Goal: Transaction & Acquisition: Obtain resource

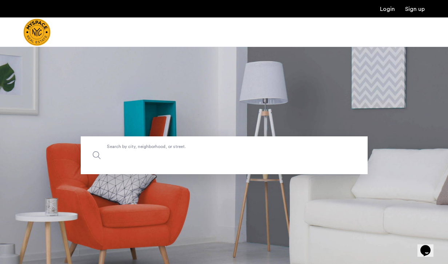
click at [169, 149] on label "Search by city, neighborhood, or street." at bounding box center [224, 155] width 287 height 38
click at [169, 149] on input "Search by city, neighborhood, or street." at bounding box center [224, 155] width 287 height 38
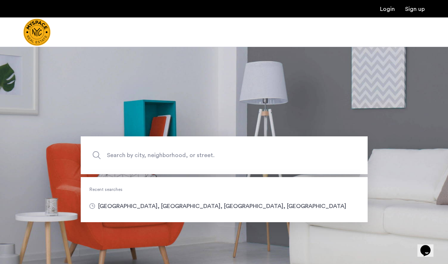
type input "**********"
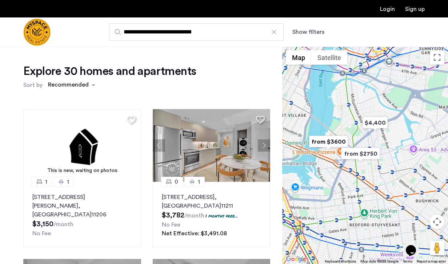
click at [325, 32] on div "Show filters" at bounding box center [315, 32] width 47 height 9
click at [317, 32] on button "Show filters" at bounding box center [308, 32] width 32 height 9
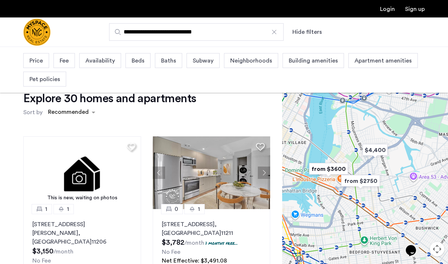
click at [41, 61] on span "Price" at bounding box center [35, 60] width 13 height 9
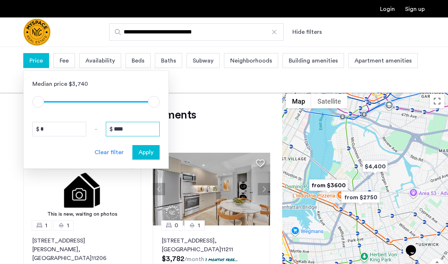
click at [128, 130] on input "****" at bounding box center [133, 129] width 54 height 15
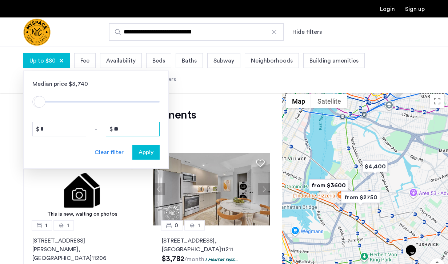
type input "*"
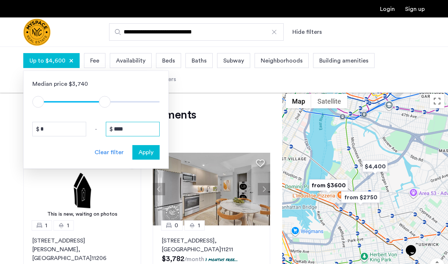
type input "****"
click at [150, 157] on button "Apply" at bounding box center [145, 152] width 27 height 15
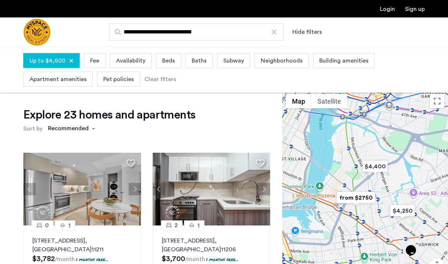
click at [93, 63] on span "Fee" at bounding box center [94, 60] width 9 height 9
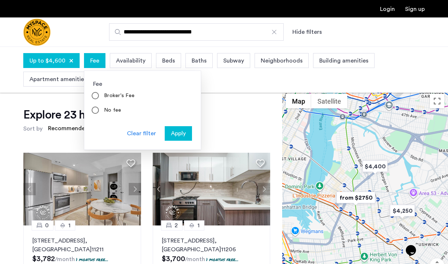
click at [103, 110] on label "No fee" at bounding box center [112, 110] width 19 height 7
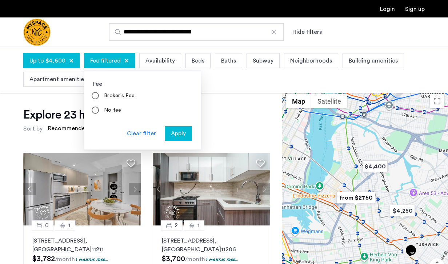
click at [183, 136] on span "Apply" at bounding box center [178, 133] width 15 height 9
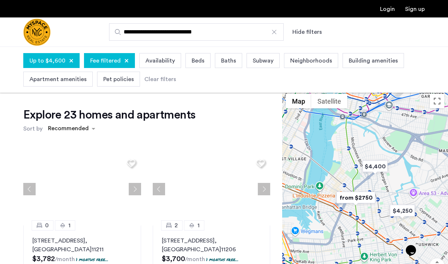
click at [192, 59] on span "Beds" at bounding box center [198, 60] width 13 height 9
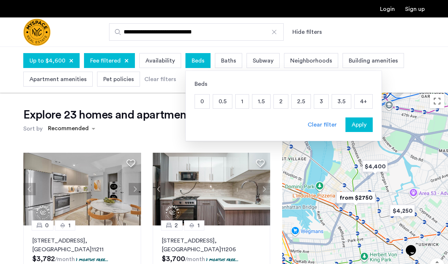
click at [274, 103] on p "2" at bounding box center [281, 102] width 14 height 14
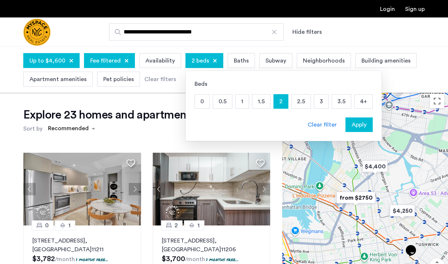
click at [296, 98] on p "2.5" at bounding box center [301, 102] width 19 height 14
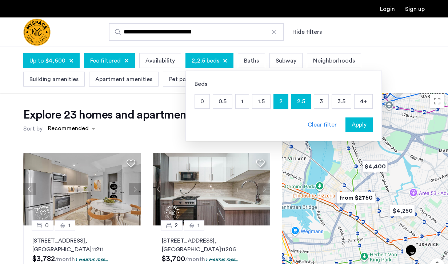
click at [317, 98] on p "3" at bounding box center [321, 102] width 14 height 14
click at [352, 128] on span "Apply" at bounding box center [358, 124] width 15 height 9
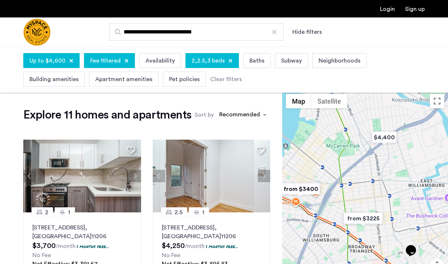
drag, startPoint x: 421, startPoint y: 195, endPoint x: 391, endPoint y: 188, distance: 31.0
click at [391, 188] on div at bounding box center [365, 198] width 166 height 217
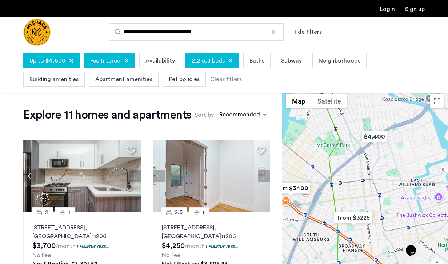
click at [366, 217] on img "from $3225" at bounding box center [353, 217] width 45 height 16
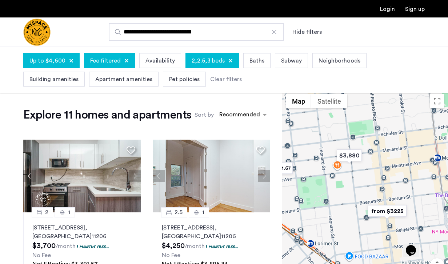
drag, startPoint x: 397, startPoint y: 172, endPoint x: 352, endPoint y: 172, distance: 44.7
click at [352, 172] on div "To navigate, press the arrow keys." at bounding box center [365, 198] width 166 height 217
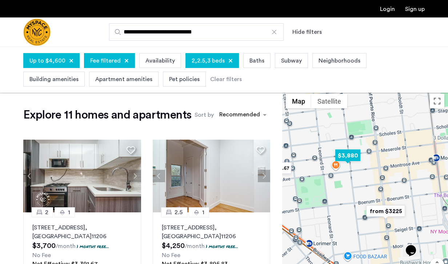
click at [350, 159] on img "$3,880" at bounding box center [347, 155] width 31 height 16
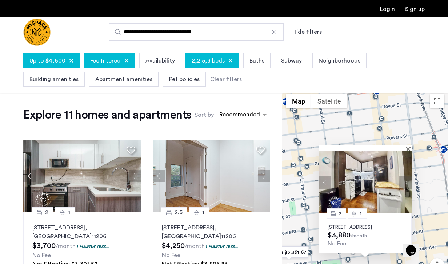
click at [356, 225] on p "[STREET_ADDRESS]" at bounding box center [365, 227] width 75 height 6
click at [408, 146] on button "Close" at bounding box center [409, 148] width 5 height 5
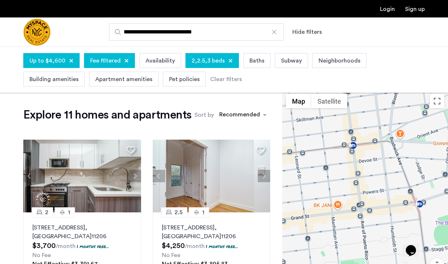
drag, startPoint x: 386, startPoint y: 190, endPoint x: 358, endPoint y: 242, distance: 59.2
click at [358, 242] on div at bounding box center [365, 198] width 166 height 217
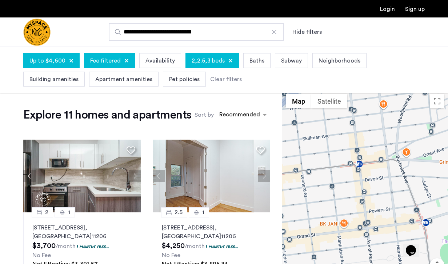
drag, startPoint x: 356, startPoint y: 194, endPoint x: 390, endPoint y: 253, distance: 67.8
click at [390, 253] on div at bounding box center [365, 198] width 166 height 217
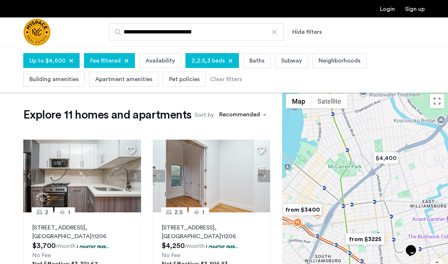
drag, startPoint x: 330, startPoint y: 202, endPoint x: 358, endPoint y: 202, distance: 27.6
click at [358, 203] on div at bounding box center [365, 198] width 166 height 217
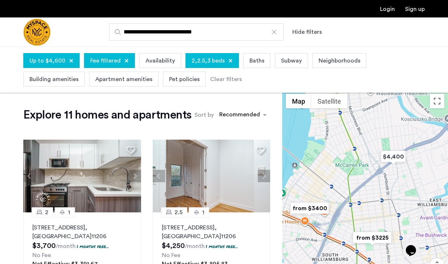
drag, startPoint x: 378, startPoint y: 203, endPoint x: 357, endPoint y: 200, distance: 21.3
click at [357, 200] on div at bounding box center [365, 198] width 166 height 217
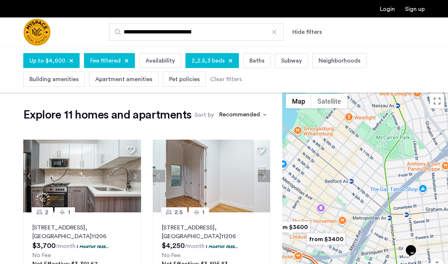
drag, startPoint x: 369, startPoint y: 204, endPoint x: 421, endPoint y: 214, distance: 52.9
click at [421, 214] on div at bounding box center [365, 198] width 166 height 217
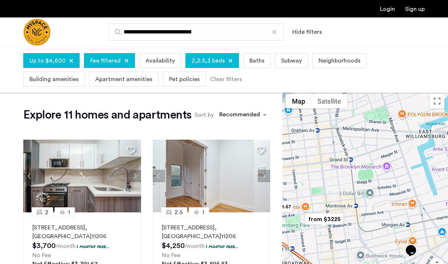
drag, startPoint x: 421, startPoint y: 214, endPoint x: 285, endPoint y: 135, distance: 157.2
click at [285, 135] on div at bounding box center [365, 198] width 166 height 217
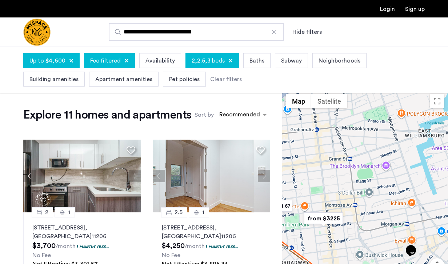
click at [329, 219] on img "from $3225" at bounding box center [323, 218] width 45 height 16
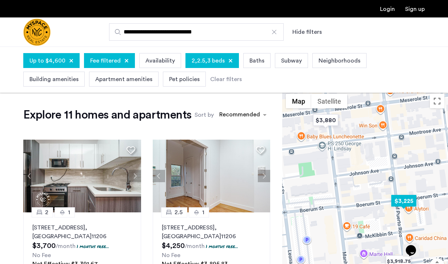
click at [403, 205] on img "$3,225" at bounding box center [403, 201] width 31 height 16
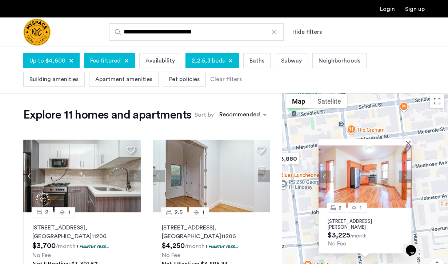
click at [363, 222] on p "[STREET_ADDRESS][PERSON_NAME]" at bounding box center [365, 224] width 75 height 12
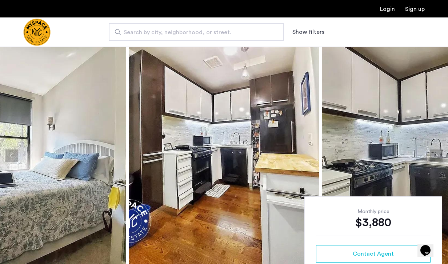
click at [226, 210] on img at bounding box center [224, 156] width 190 height 218
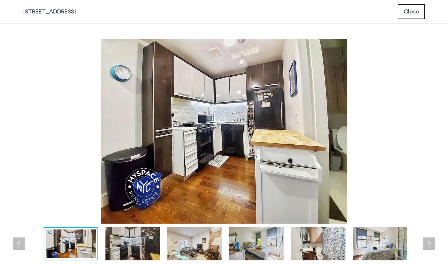
click at [425, 246] on button "Next apartment" at bounding box center [429, 243] width 12 height 12
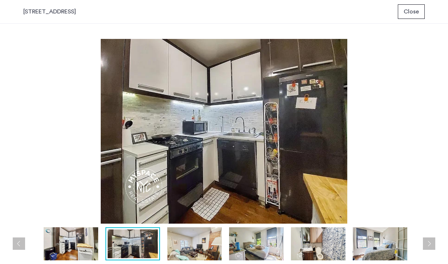
click at [425, 246] on button "Next apartment" at bounding box center [429, 243] width 12 height 12
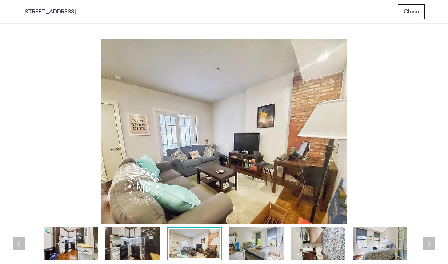
click at [425, 246] on button "Next apartment" at bounding box center [429, 243] width 12 height 12
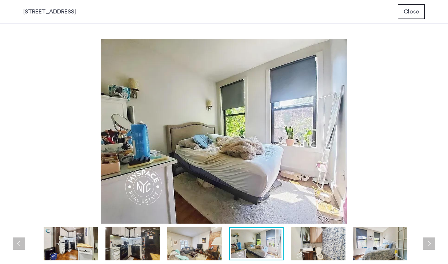
click at [434, 242] on button "Next apartment" at bounding box center [429, 243] width 12 height 12
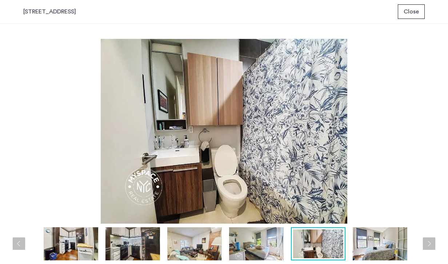
click at [434, 242] on button "Next apartment" at bounding box center [429, 243] width 12 height 12
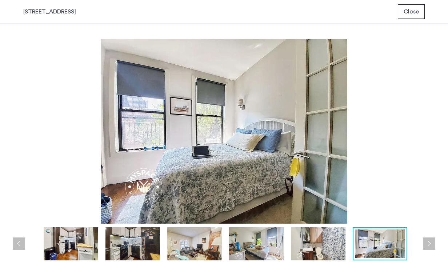
click at [434, 242] on button "Next apartment" at bounding box center [429, 243] width 12 height 12
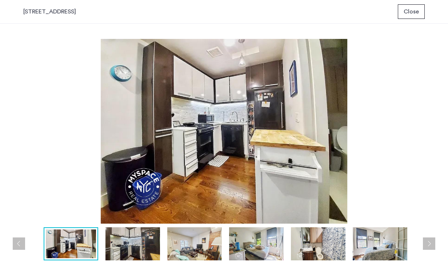
click at [434, 242] on button "Next apartment" at bounding box center [429, 243] width 12 height 12
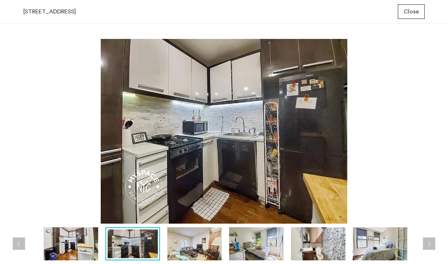
click at [419, 3] on div "137 Manhattan Ave, Unit 4B Close" at bounding box center [224, 12] width 448 height 24
click at [415, 11] on span "Close" at bounding box center [410, 11] width 15 height 9
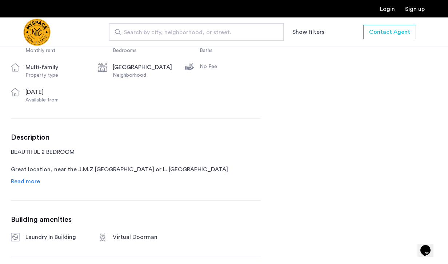
scroll to position [292, 0]
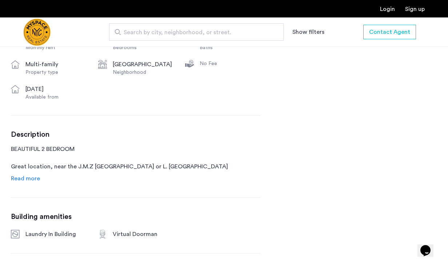
click at [32, 176] on span "Read more" at bounding box center [25, 179] width 29 height 6
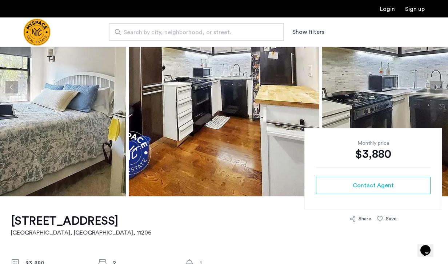
scroll to position [154, 0]
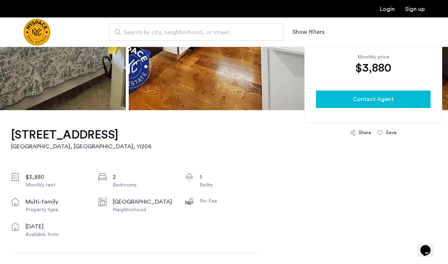
click at [364, 102] on span "Contact Agent" at bounding box center [373, 99] width 41 height 9
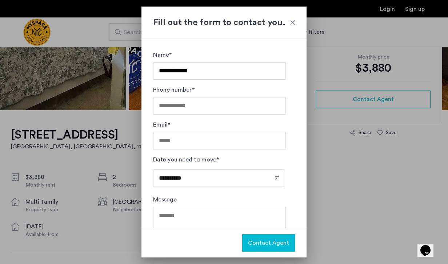
type input "**********"
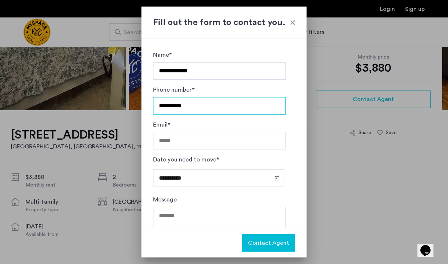
type input "**********"
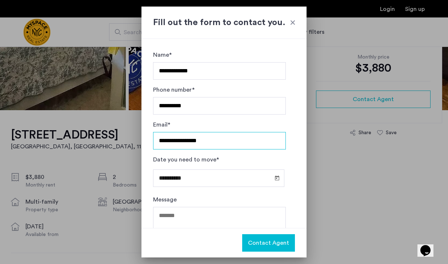
scroll to position [31, 0]
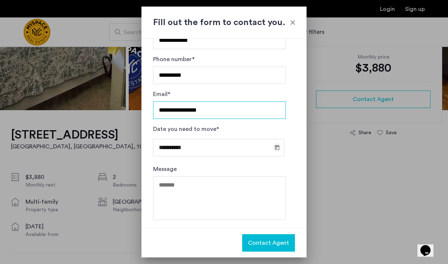
type input "**********"
click at [274, 148] on span "Open calendar" at bounding box center [276, 146] width 17 height 17
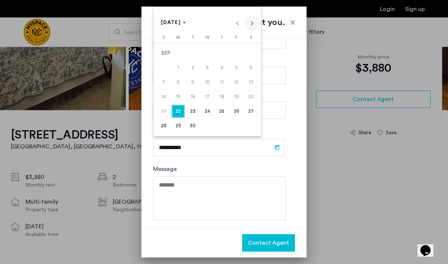
click at [252, 25] on span "Next month" at bounding box center [252, 23] width 15 height 15
click at [245, 96] on span "25" at bounding box center [250, 96] width 13 height 13
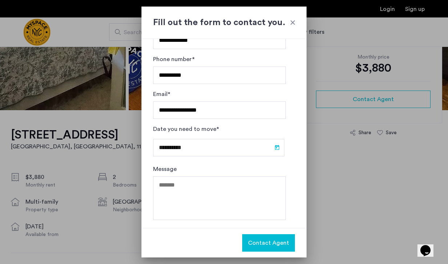
type input "**********"
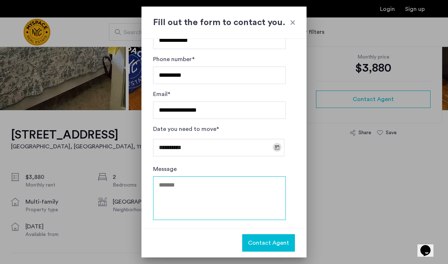
click at [238, 182] on textarea "Message" at bounding box center [219, 198] width 133 height 44
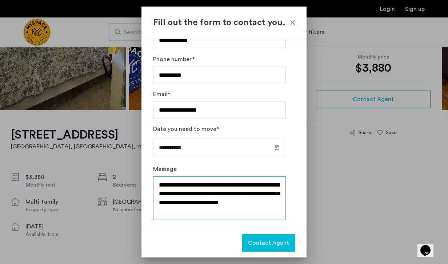
type textarea "**********"
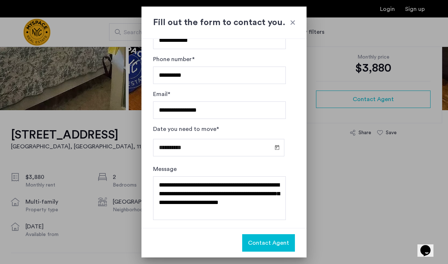
click at [275, 240] on span "Contact Agent" at bounding box center [268, 242] width 41 height 9
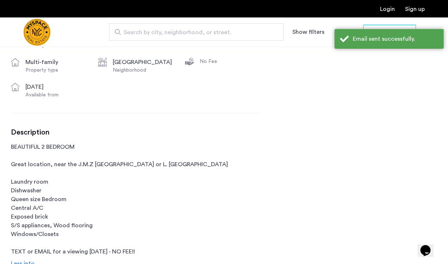
scroll to position [0, 0]
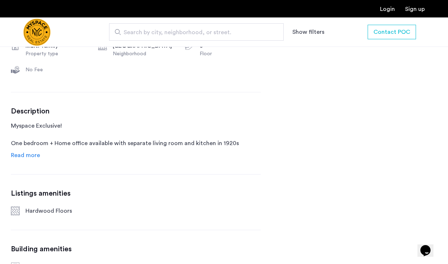
scroll to position [314, 0]
